Goal: Task Accomplishment & Management: Use online tool/utility

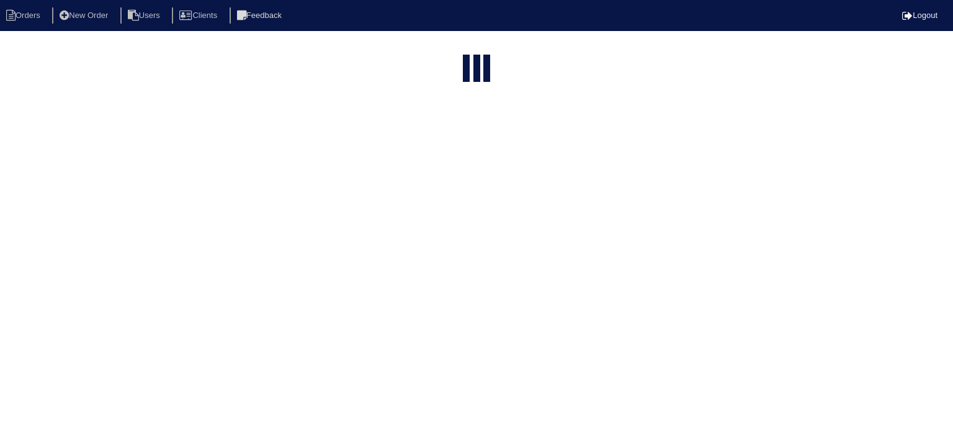
select select "15"
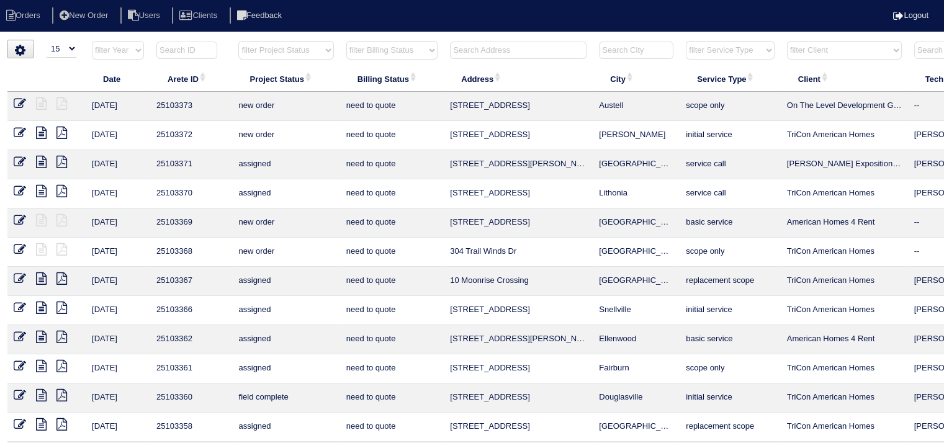
click at [472, 50] on input "text" at bounding box center [518, 50] width 136 height 17
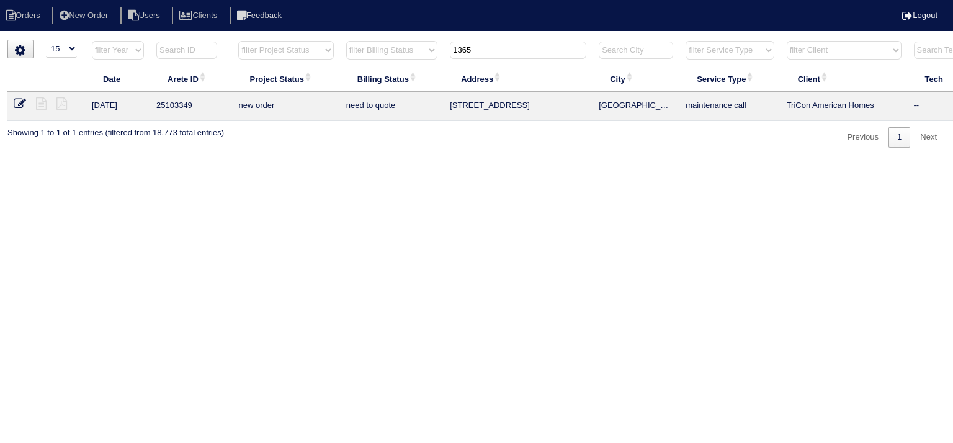
type input "1365"
click at [20, 105] on icon at bounding box center [20, 103] width 12 height 12
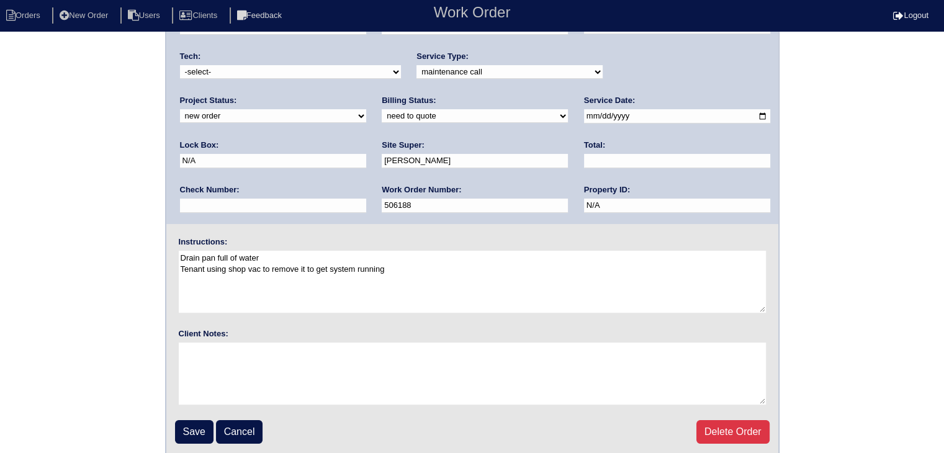
scroll to position [87, 0]
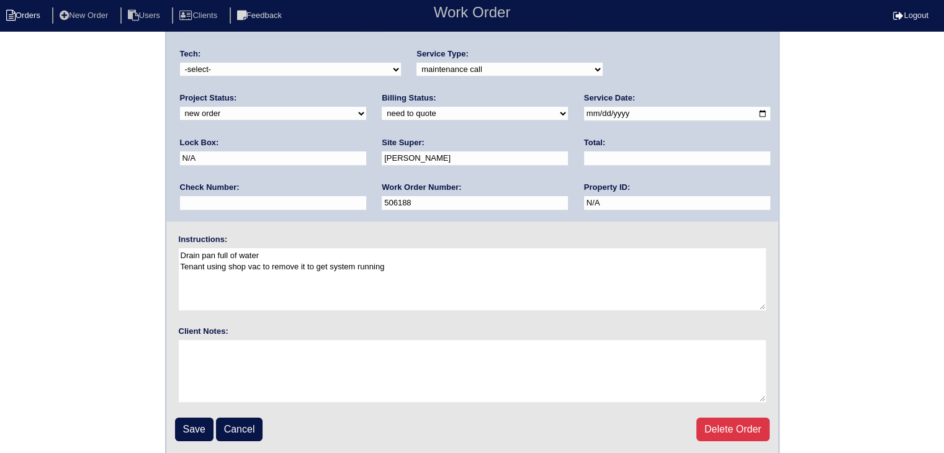
click at [34, 16] on li "Orders" at bounding box center [25, 15] width 50 height 17
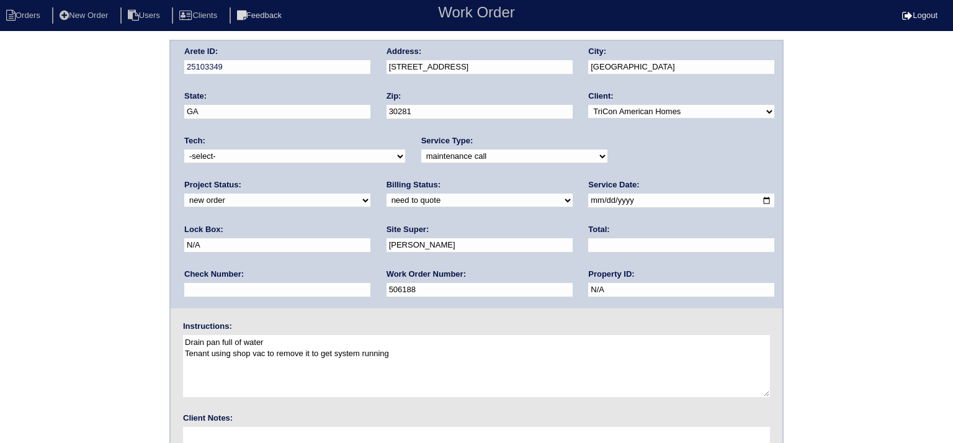
select select "15"
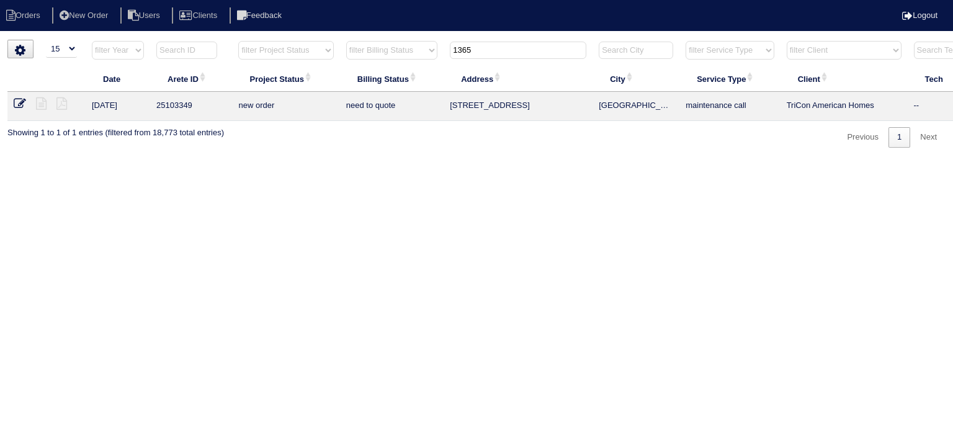
click at [500, 55] on input "1365" at bounding box center [518, 50] width 136 height 17
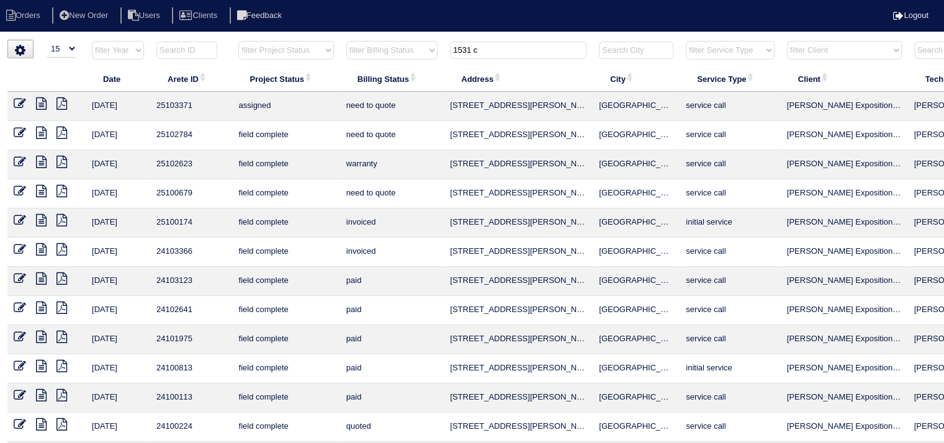
type input "1531 c"
click at [37, 101] on icon at bounding box center [41, 103] width 11 height 12
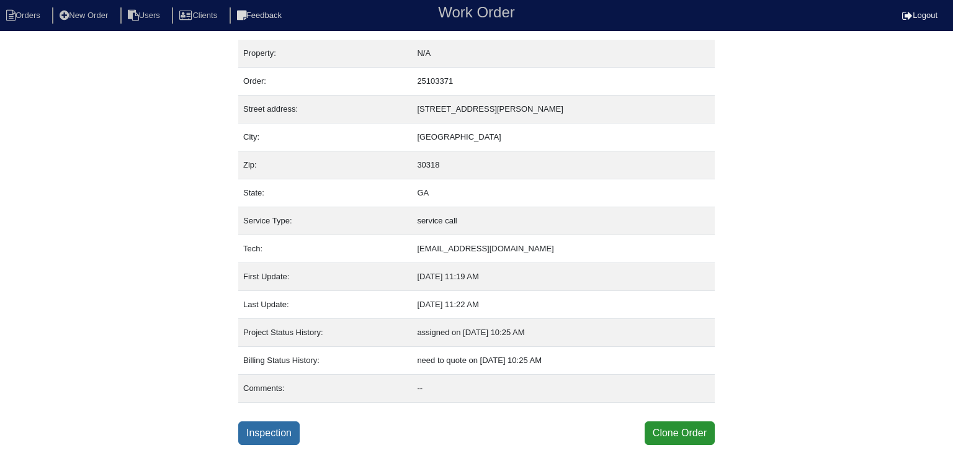
click at [286, 429] on link "Inspection" at bounding box center [268, 433] width 61 height 24
click at [273, 428] on link "Inspection" at bounding box center [268, 433] width 61 height 24
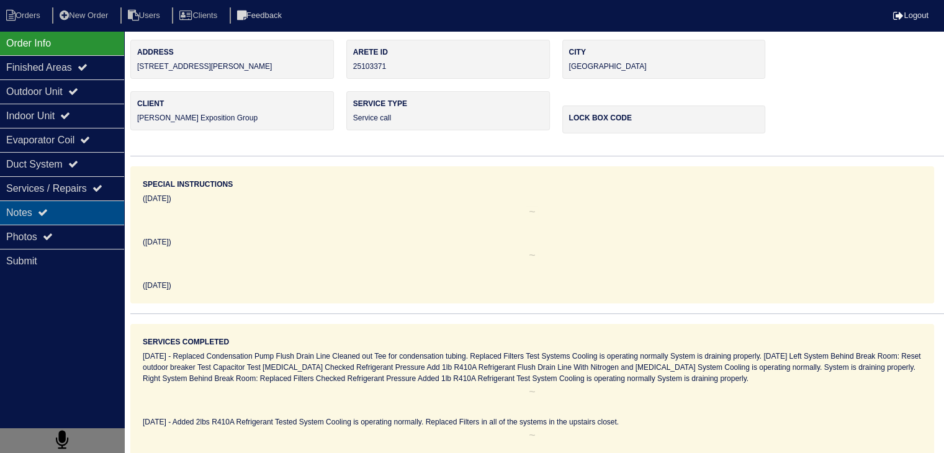
click at [102, 218] on div "Notes" at bounding box center [62, 212] width 124 height 24
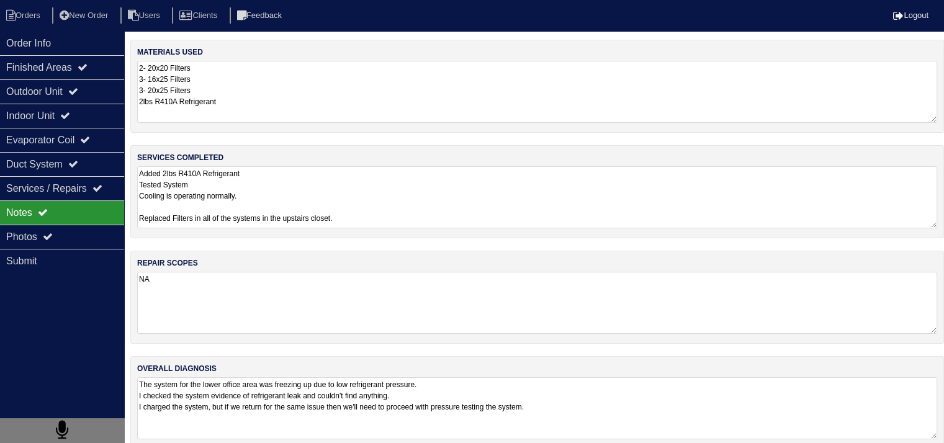
click at [238, 192] on textarea "Added 2lbs R410A Refrigerant Tested System Cooling is operating normally. Repla…" at bounding box center [537, 197] width 800 height 62
click at [246, 92] on textarea "2- 20x20 Filters 3- 16x25 Filters 3- 20x25 Filters 2lbs R410A Refrigerant" at bounding box center [537, 91] width 800 height 61
click at [19, 91] on div "Outdoor Unit" at bounding box center [62, 91] width 124 height 24
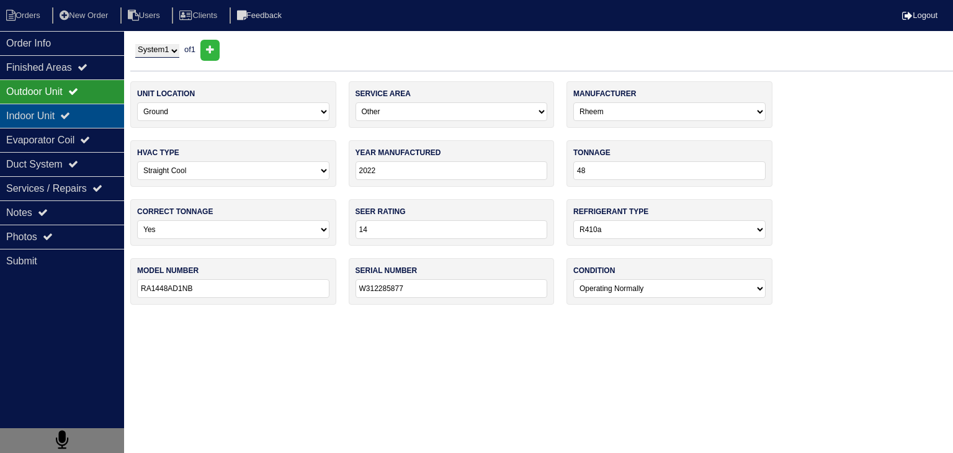
click at [20, 120] on div "Indoor Unit" at bounding box center [62, 116] width 124 height 24
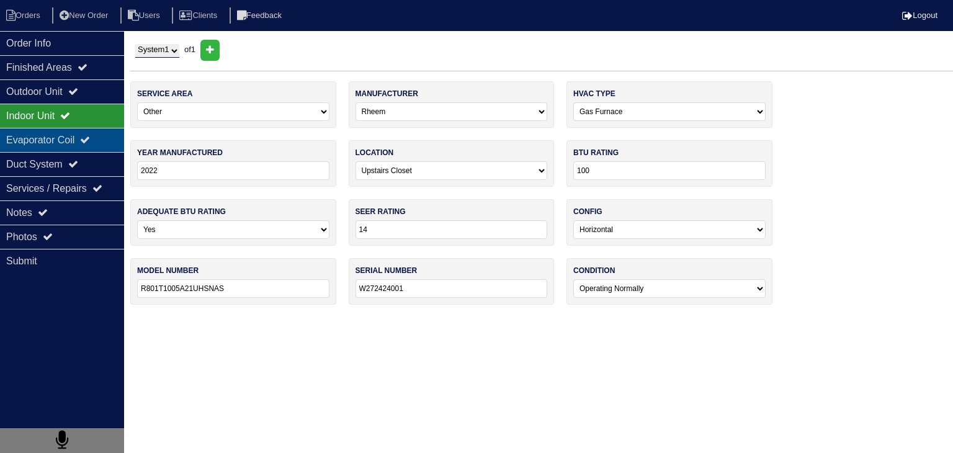
click at [8, 144] on div "Evaporator Coil" at bounding box center [62, 140] width 124 height 24
